Goal: Transaction & Acquisition: Purchase product/service

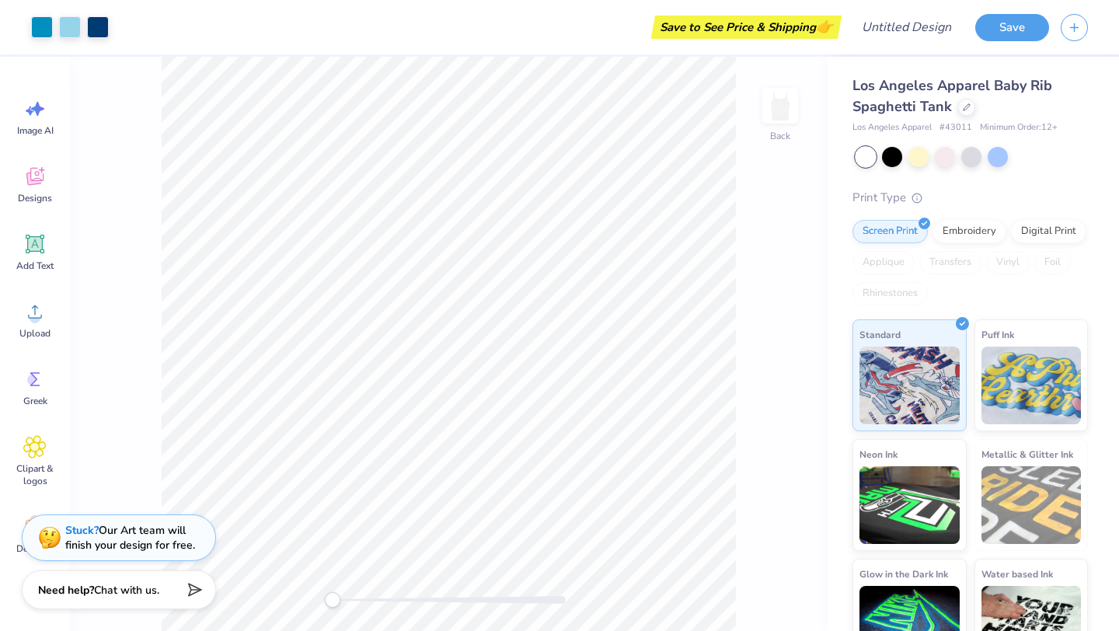
click at [896, 167] on div "Los Angeles Apparel Baby Rib Spaghetti Tank Los Angeles Apparel # 43011 Minimum…" at bounding box center [971, 372] width 236 height 595
click at [894, 159] on div at bounding box center [892, 155] width 20 height 20
click at [918, 158] on div at bounding box center [919, 155] width 20 height 20
click at [950, 156] on div at bounding box center [945, 155] width 20 height 20
click at [966, 155] on div at bounding box center [972, 155] width 20 height 20
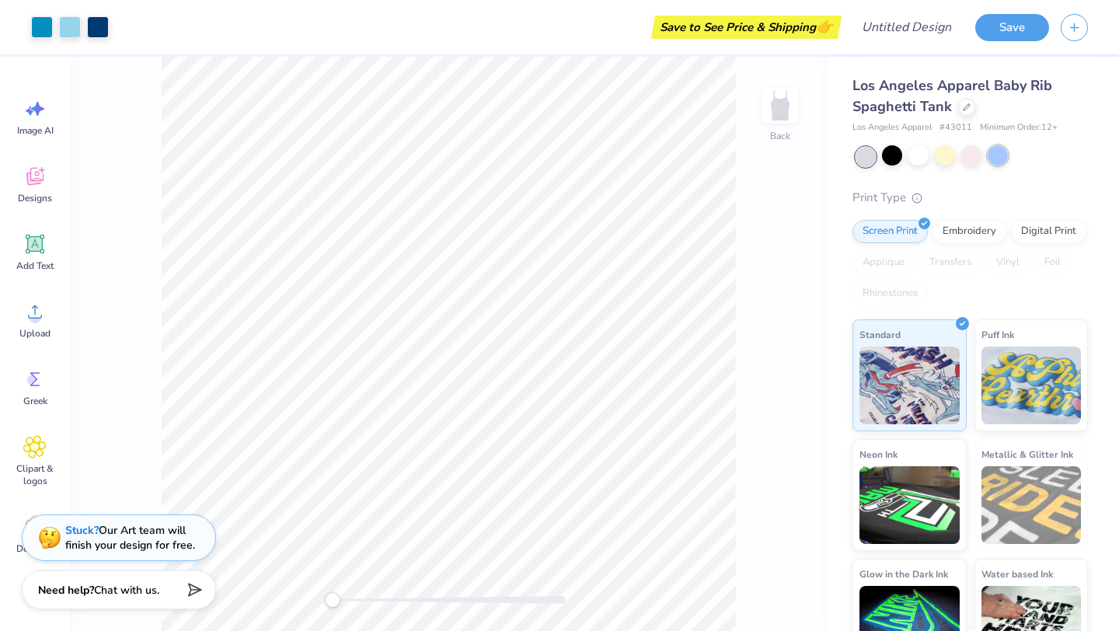
click at [988, 156] on div at bounding box center [998, 155] width 20 height 20
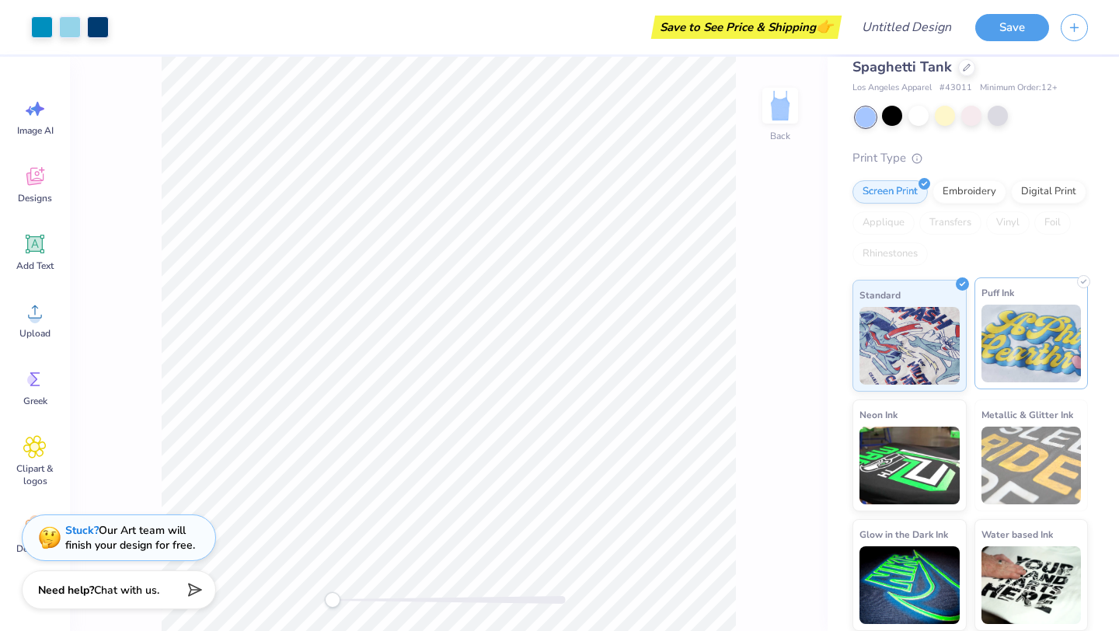
click at [987, 325] on img at bounding box center [1032, 344] width 100 height 78
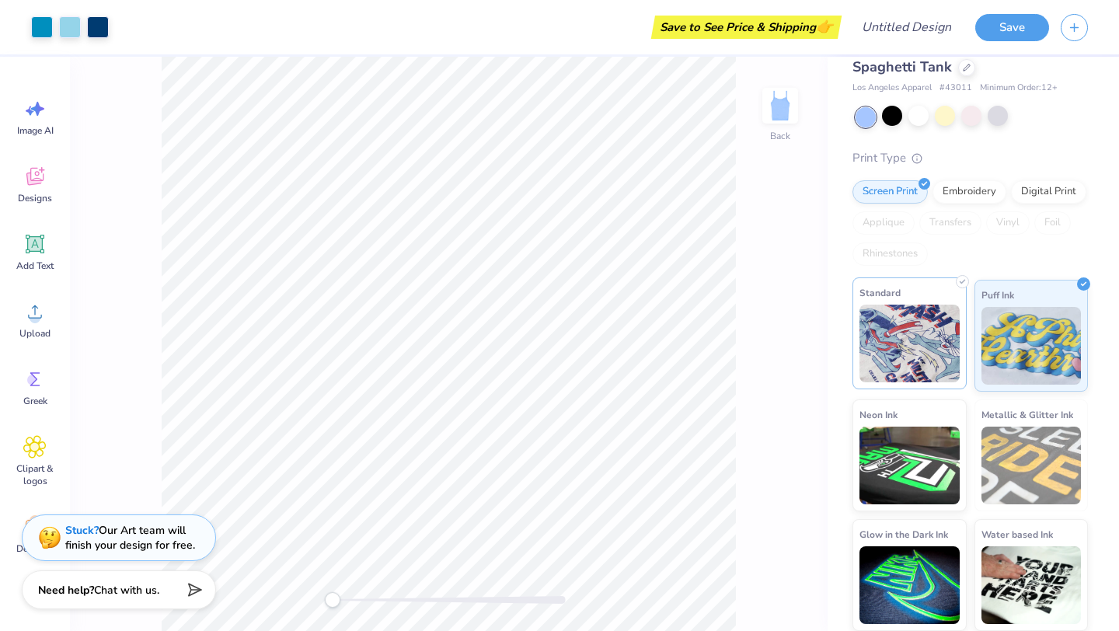
click at [934, 326] on img at bounding box center [910, 344] width 100 height 78
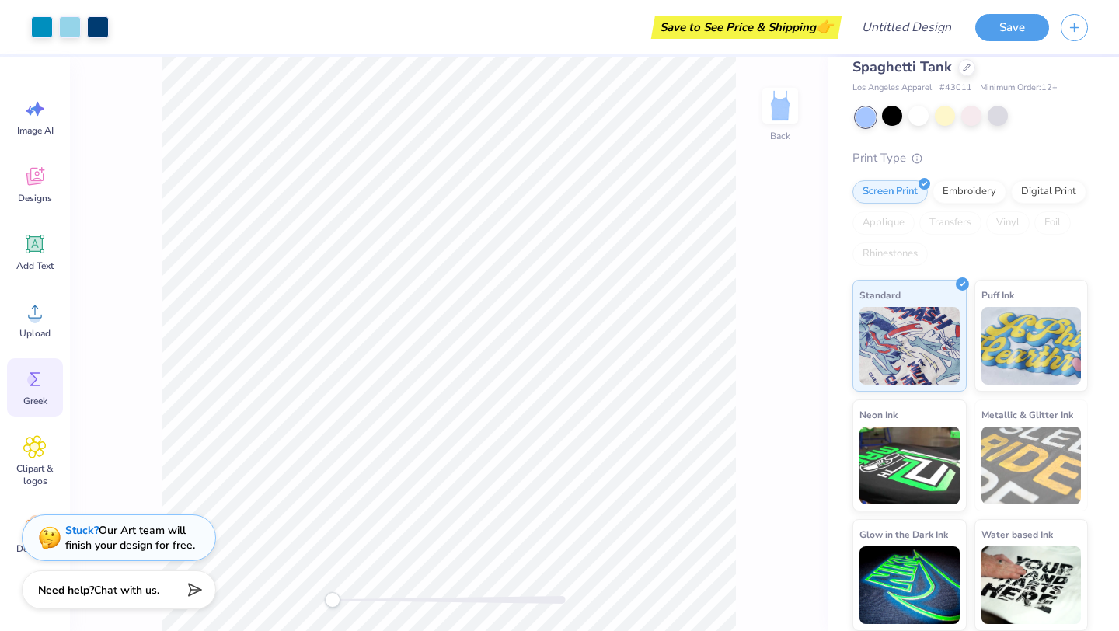
click at [31, 384] on icon at bounding box center [35, 379] width 10 height 14
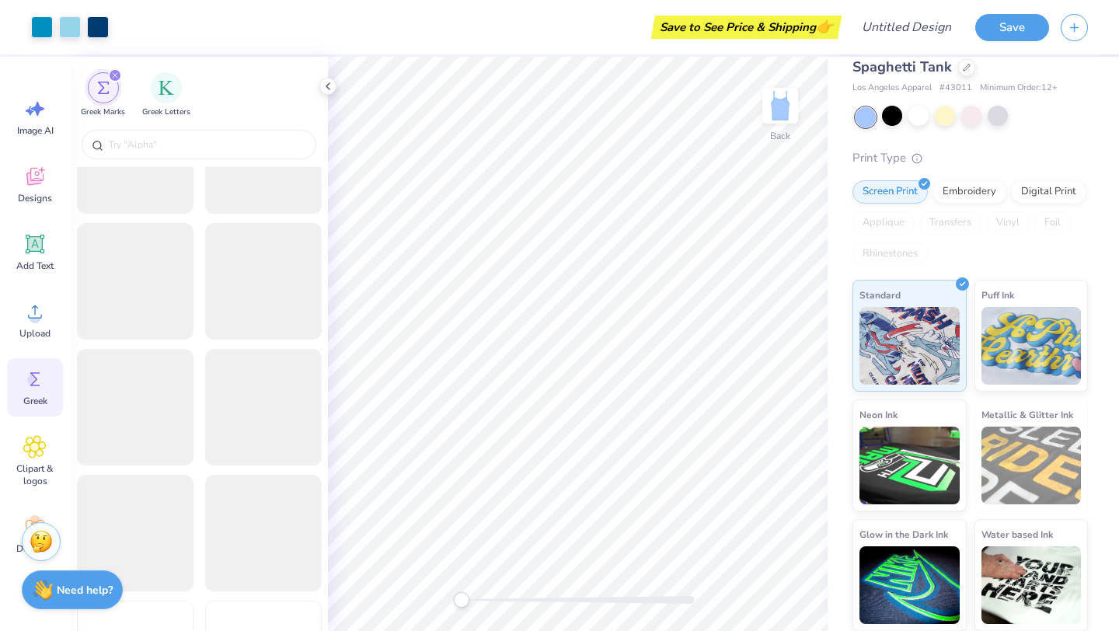
scroll to position [679, 0]
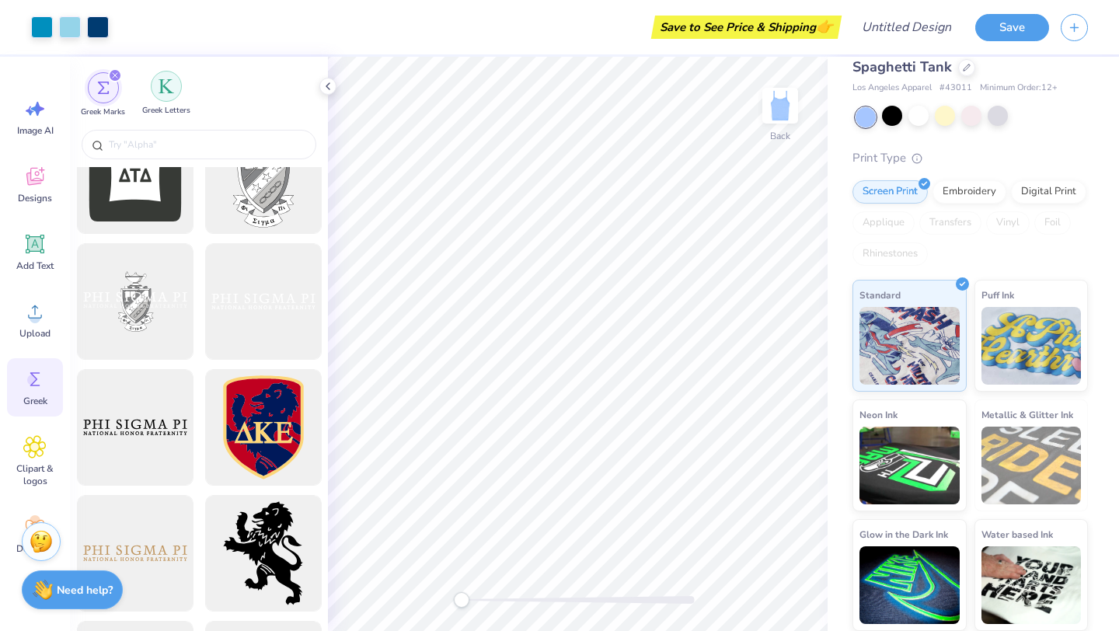
click at [164, 98] on div "filter for Greek Letters" at bounding box center [166, 86] width 31 height 31
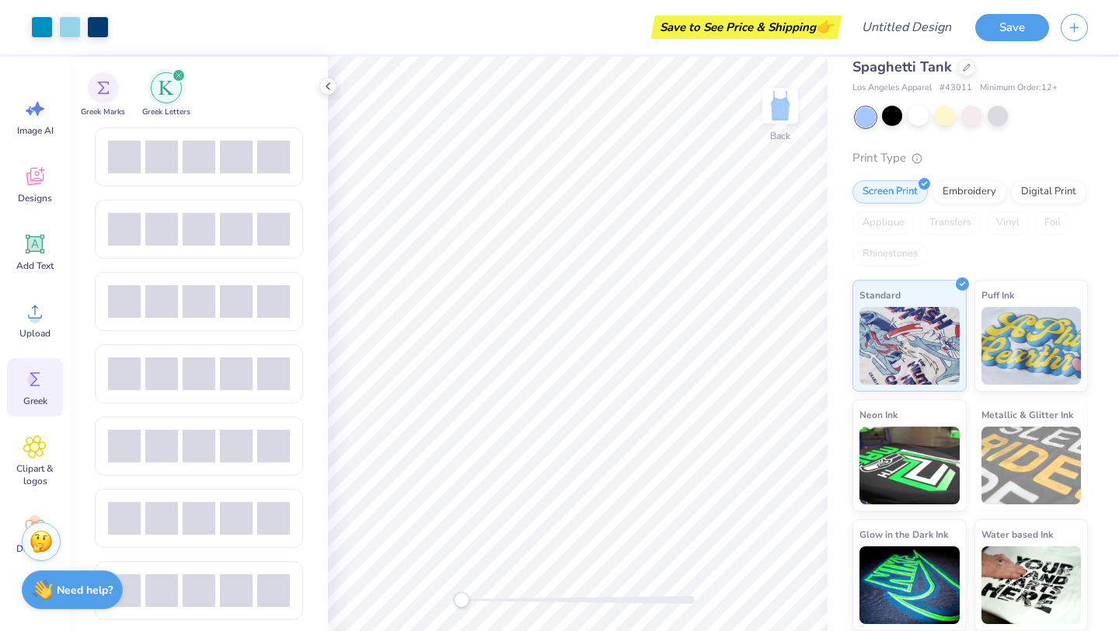
scroll to position [728, 0]
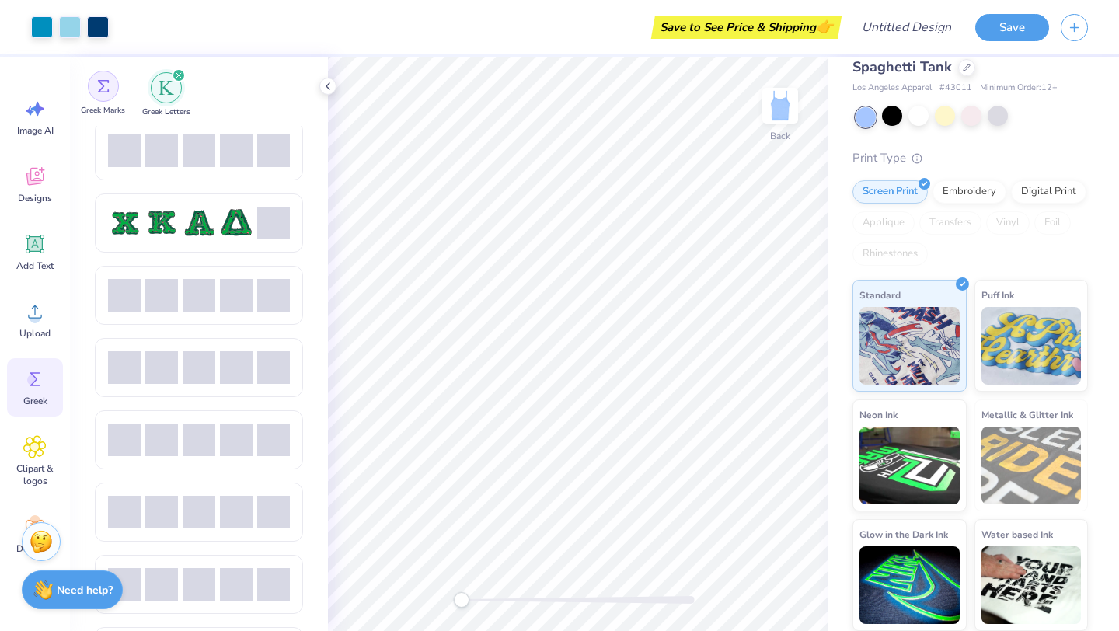
click at [111, 99] on div "filter for Greek Marks" at bounding box center [103, 86] width 31 height 31
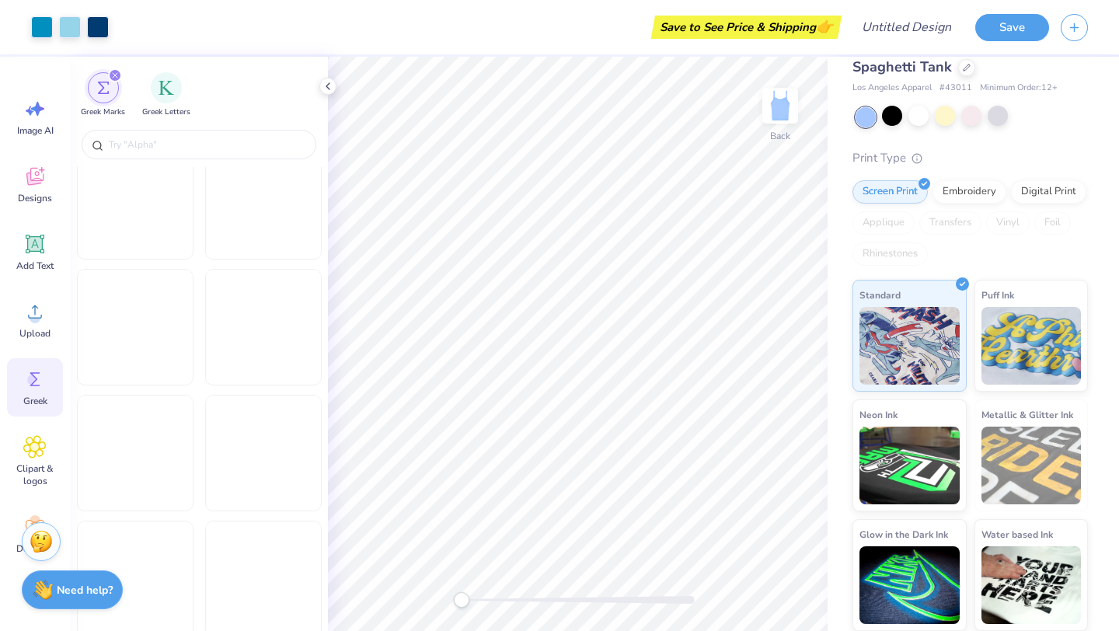
scroll to position [1472, 0]
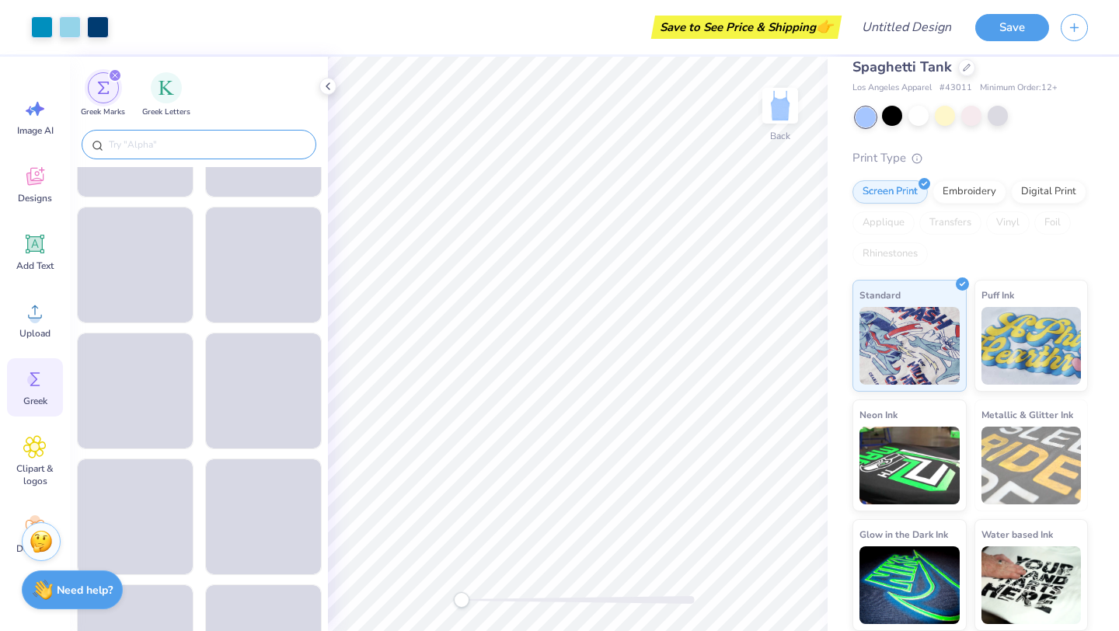
click at [209, 144] on input "text" at bounding box center [206, 145] width 199 height 16
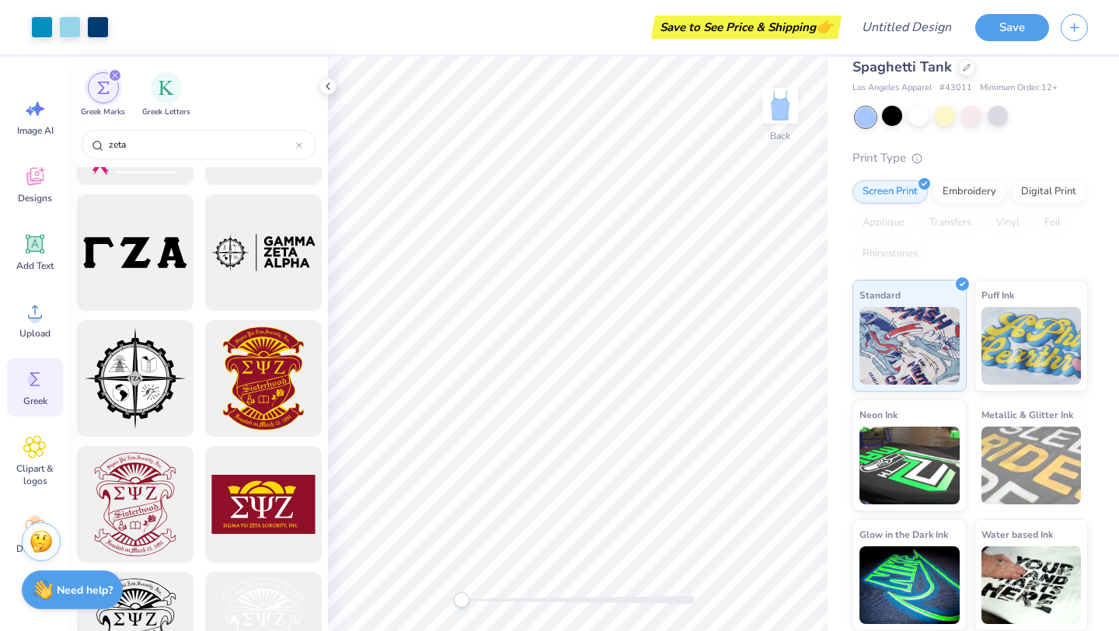
scroll to position [1233, 0]
type input "zeta"
